Goal: Task Accomplishment & Management: Manage account settings

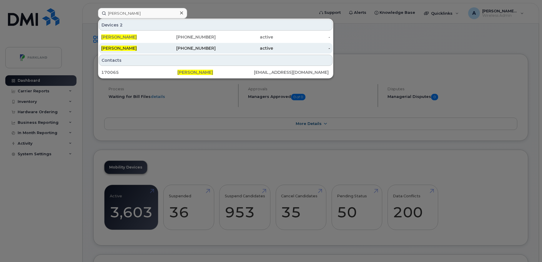
type input "[PERSON_NAME]"
click at [151, 47] on div "[PERSON_NAME]" at bounding box center [129, 48] width 57 height 6
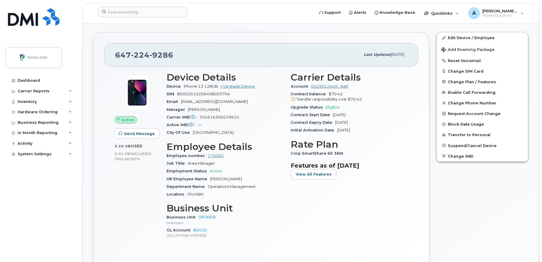
scroll to position [156, 0]
drag, startPoint x: 206, startPoint y: 157, endPoint x: 228, endPoint y: 155, distance: 22.2
click at [228, 155] on div "Employee number 170065" at bounding box center [225, 156] width 117 height 8
copy link "170065"
click at [334, 215] on div "Carrier Details Account 0529012449 - Bell Contract balance $70.42 Transfer resp…" at bounding box center [349, 157] width 124 height 179
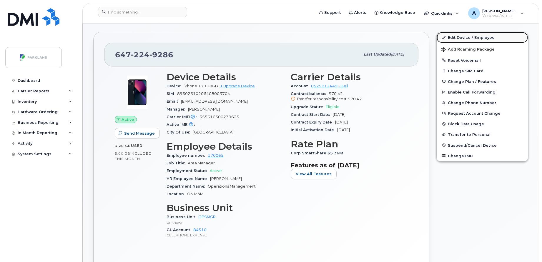
click at [477, 36] on link "Edit Device / Employee" at bounding box center [482, 37] width 91 height 11
click at [466, 155] on button "Change IMEI" at bounding box center [482, 156] width 91 height 11
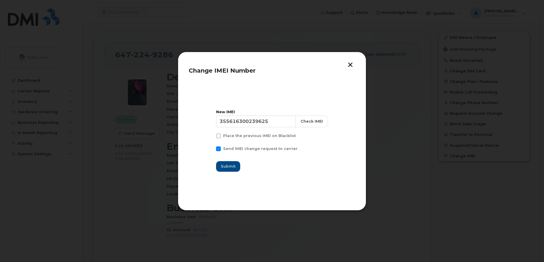
click at [349, 65] on button "button" at bounding box center [350, 65] width 9 height 6
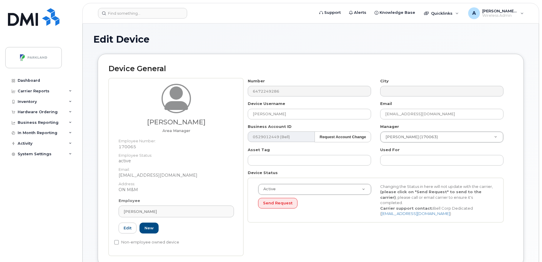
select select "1386637"
